Goal: Transaction & Acquisition: Purchase product/service

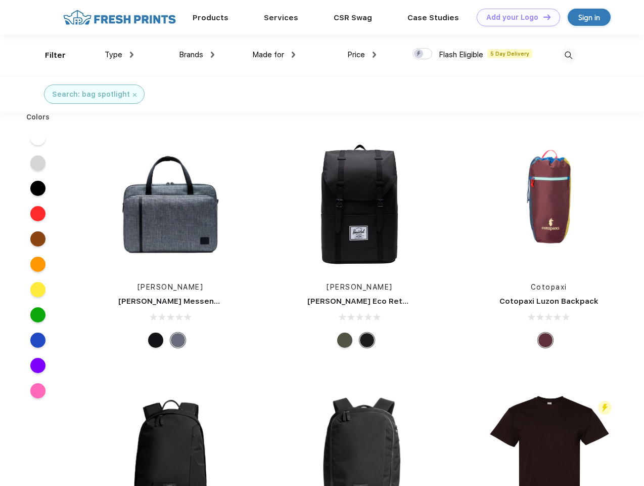
scroll to position [1, 0]
click at [515, 17] on link "Add your Logo Design Tool" at bounding box center [518, 18] width 83 height 18
click at [0, 0] on div "Design Tool" at bounding box center [0, 0] width 0 height 0
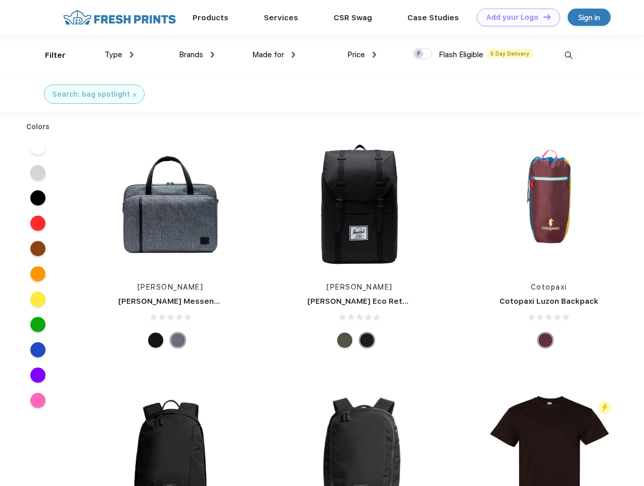
click at [543, 17] on link "Add your Logo Design Tool" at bounding box center [518, 18] width 83 height 18
click at [49, 55] on div "Filter" at bounding box center [55, 56] width 21 height 12
click at [119, 55] on span "Type" at bounding box center [114, 54] width 18 height 9
click at [197, 55] on span "Brands" at bounding box center [191, 54] width 24 height 9
click at [274, 55] on span "Made for" at bounding box center [268, 54] width 32 height 9
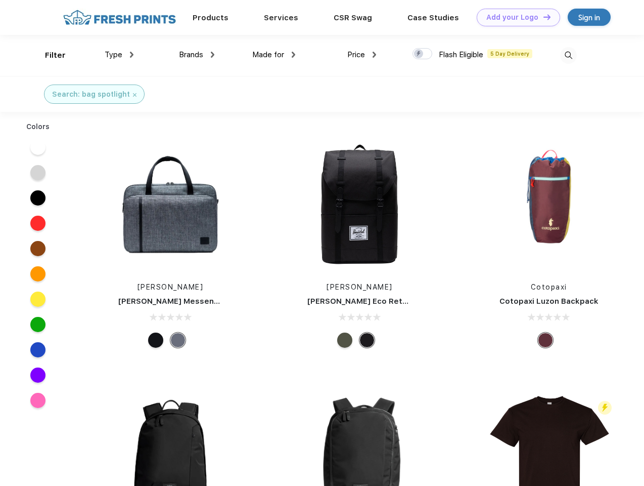
click at [362, 55] on span "Price" at bounding box center [357, 54] width 18 height 9
click at [423, 54] on div at bounding box center [423, 53] width 20 height 11
click at [419, 54] on input "checkbox" at bounding box center [416, 51] width 7 height 7
click at [569, 55] on img at bounding box center [569, 55] width 17 height 17
